Goal: Transaction & Acquisition: Purchase product/service

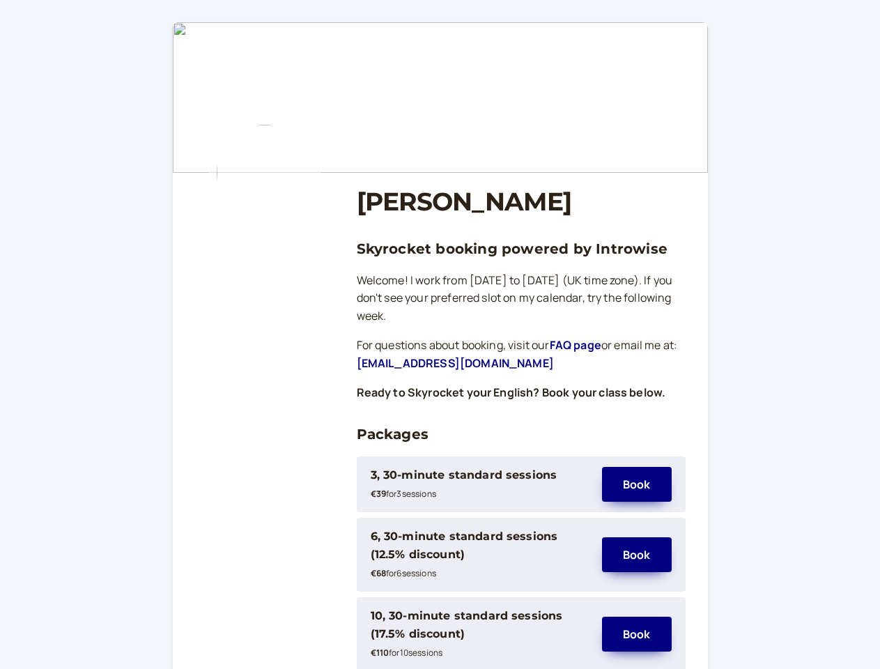
click at [479, 484] on div "3, 30-minute standard sessions" at bounding box center [464, 475] width 187 height 18
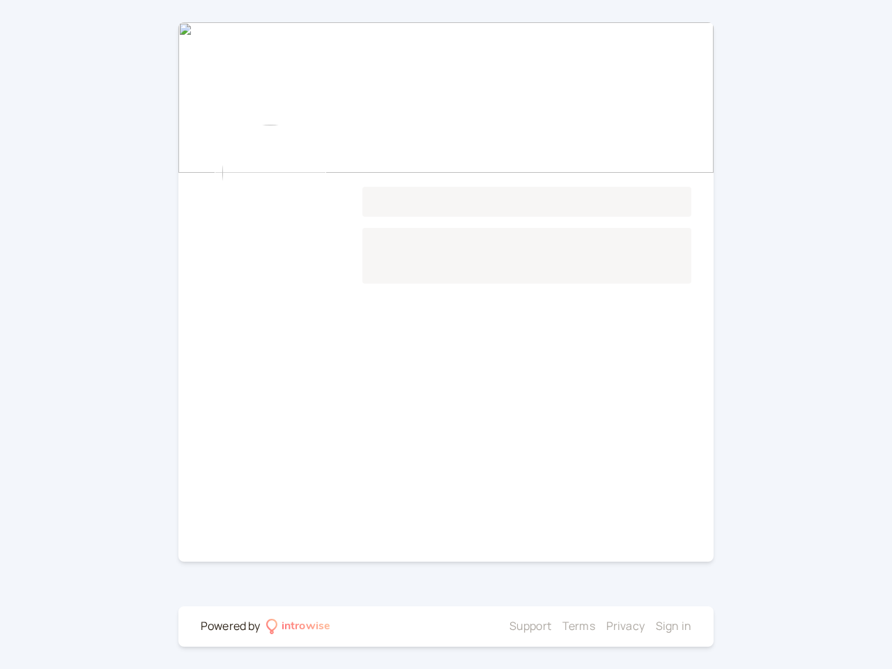
click at [479, 555] on main "Loading..." at bounding box center [445, 291] width 535 height 539
click at [637, 555] on main "Loading..." at bounding box center [445, 291] width 535 height 539
click at [479, 634] on div at bounding box center [420, 626] width 168 height 18
click at [637, 634] on li "Privacy" at bounding box center [625, 626] width 38 height 18
